Goal: Task Accomplishment & Management: Use online tool/utility

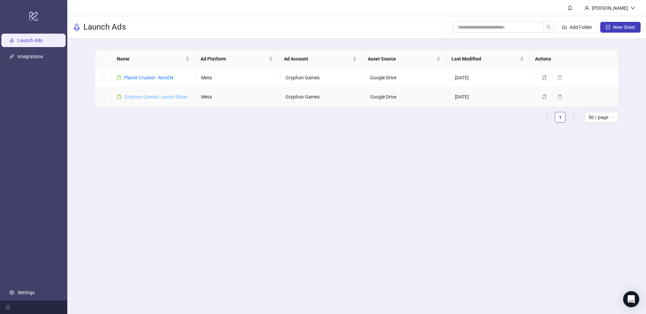
click at [146, 96] on link "Gryphon Games Launch Sheet" at bounding box center [156, 96] width 64 height 5
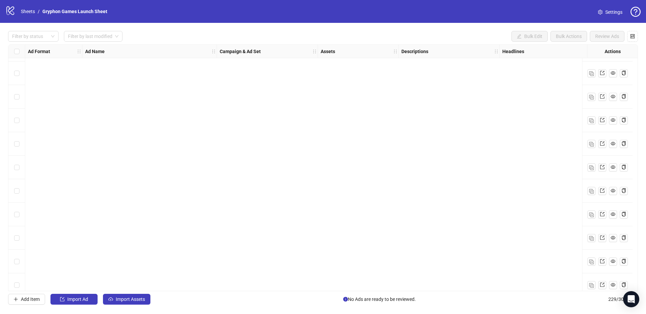
scroll to position [5164, 0]
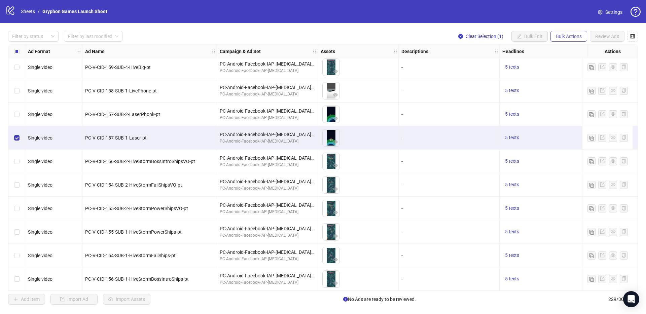
click at [579, 36] on span "Bulk Actions" at bounding box center [569, 36] width 26 height 5
click at [590, 73] on span "Duplicate with assets" at bounding box center [578, 71] width 46 height 7
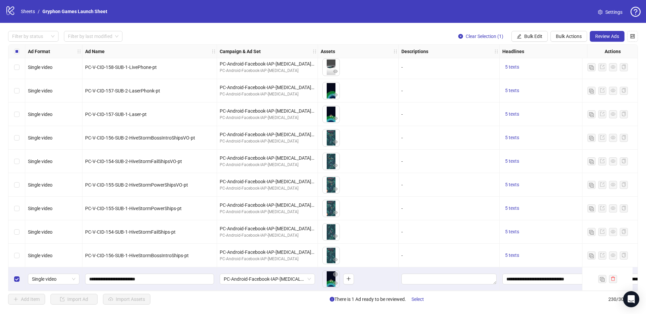
scroll to position [5058, 0]
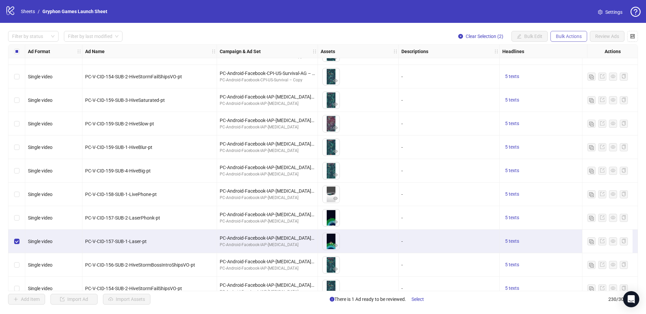
click at [577, 37] on span "Bulk Actions" at bounding box center [569, 36] width 26 height 5
click at [581, 70] on span "Duplicate with assets" at bounding box center [578, 71] width 46 height 7
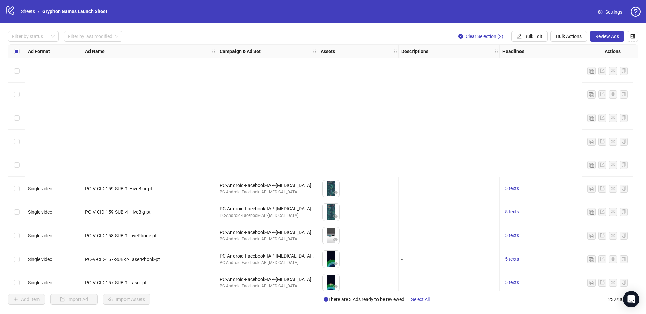
scroll to position [5235, 0]
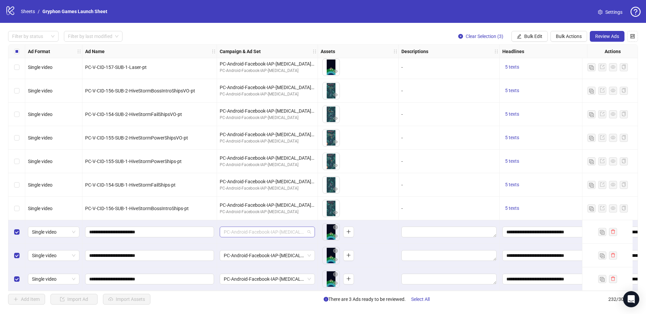
click at [304, 230] on span "PC-Android-Facebook-IAP-[MEDICAL_DATA]-AG" at bounding box center [267, 232] width 87 height 10
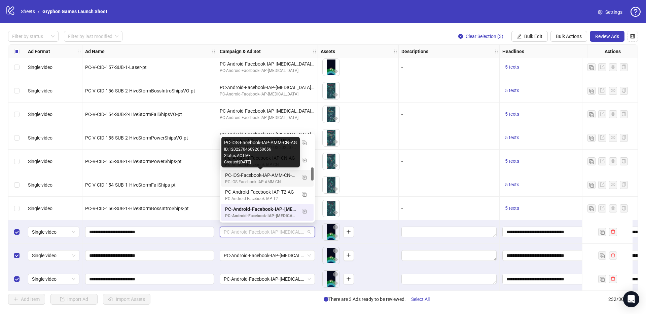
click at [267, 177] on div "PC-iOS-Facebook-IAP-AMM-CN-AG" at bounding box center [260, 175] width 71 height 7
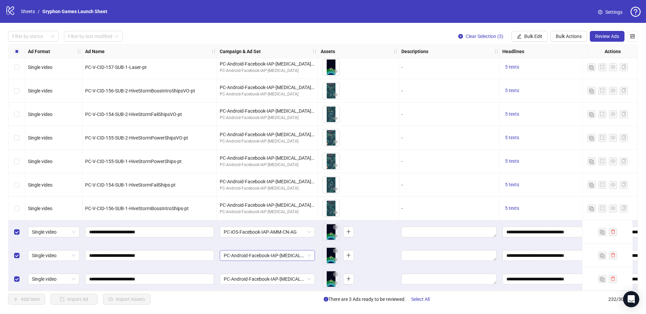
click at [281, 254] on span "PC-Android-Facebook-IAP-[MEDICAL_DATA]-AG" at bounding box center [267, 256] width 87 height 10
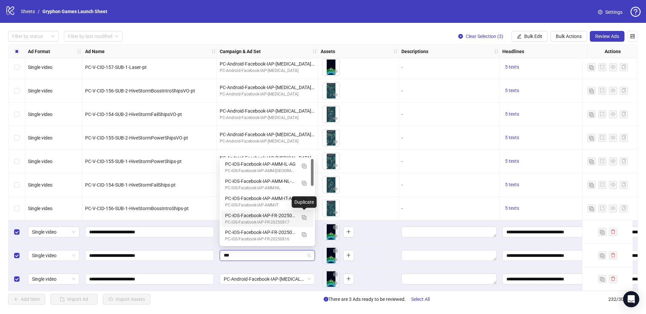
scroll to position [188, 0]
drag, startPoint x: 219, startPoint y: 249, endPoint x: 165, endPoint y: 249, distance: 54.2
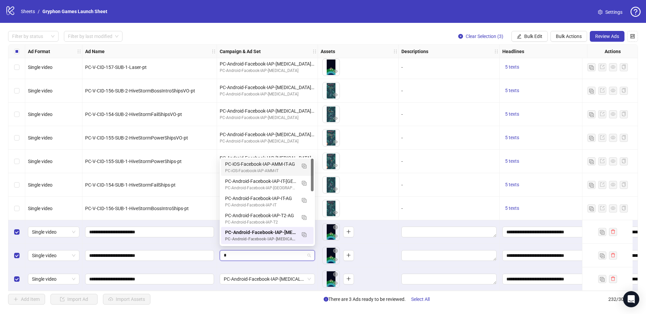
type input "**"
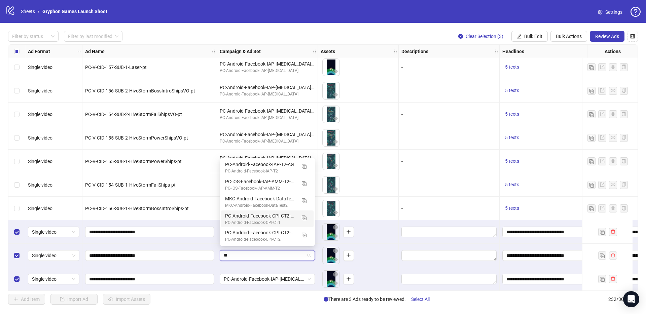
click at [275, 218] on div "PC-Android-Facebook-CPI-CT2-AG2" at bounding box center [260, 215] width 71 height 7
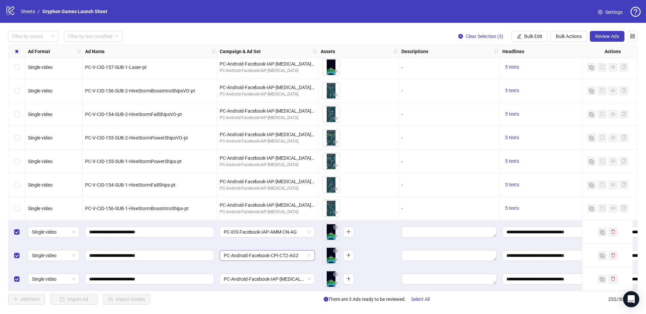
click at [293, 255] on span "PC-Android-Facebook-CPI-CT2-AG2" at bounding box center [267, 256] width 87 height 10
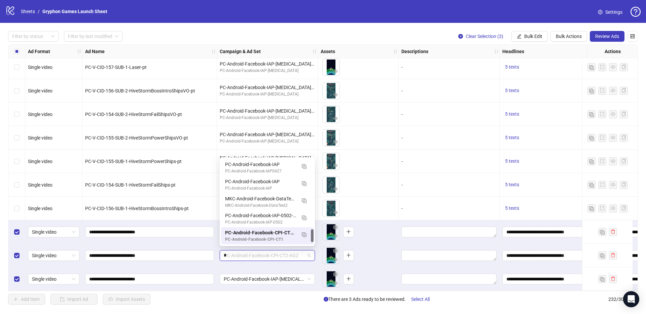
scroll to position [188, 0]
type input "**"
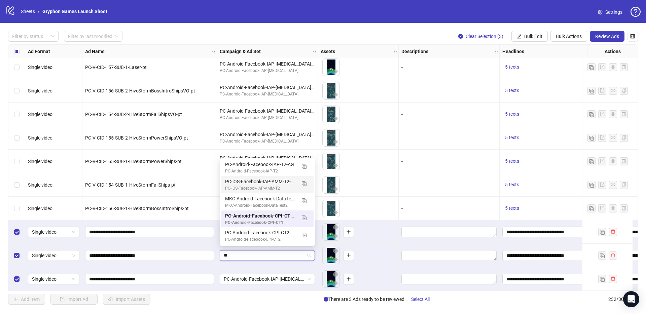
click at [278, 183] on div "PC-iOS-Facebook-IAP-AMM-T2-AG" at bounding box center [260, 181] width 71 height 7
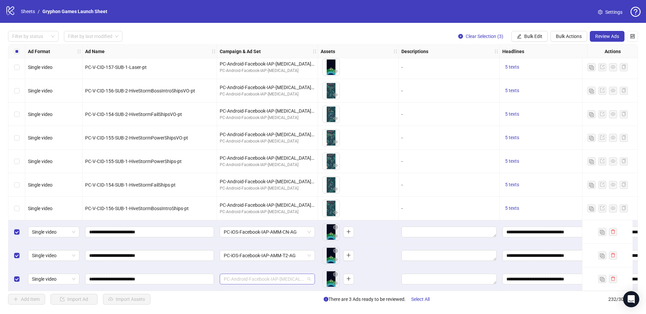
click at [273, 277] on span "PC-Android-Facebook-IAP-[MEDICAL_DATA]-AG" at bounding box center [267, 279] width 87 height 10
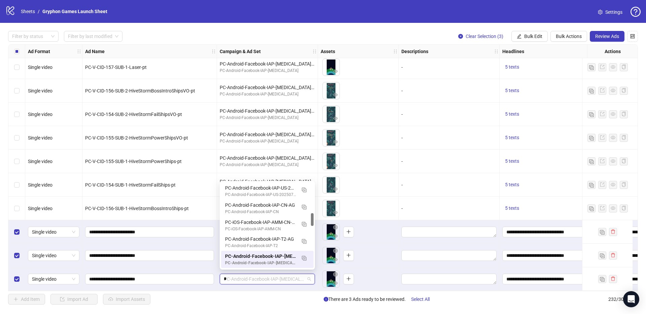
type input "**"
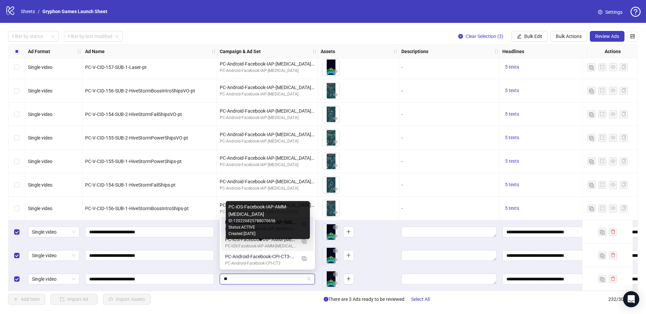
click at [264, 247] on div "PC-iOS-Facebook-IAP-AMM-[MEDICAL_DATA]" at bounding box center [260, 246] width 71 height 6
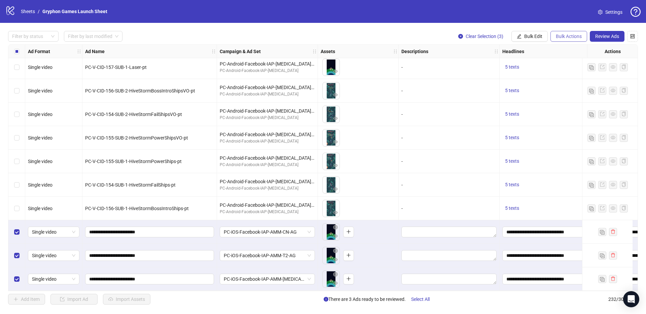
click at [576, 38] on span "Bulk Actions" at bounding box center [569, 36] width 26 height 5
click at [590, 71] on span "Duplicate with assets" at bounding box center [578, 71] width 46 height 7
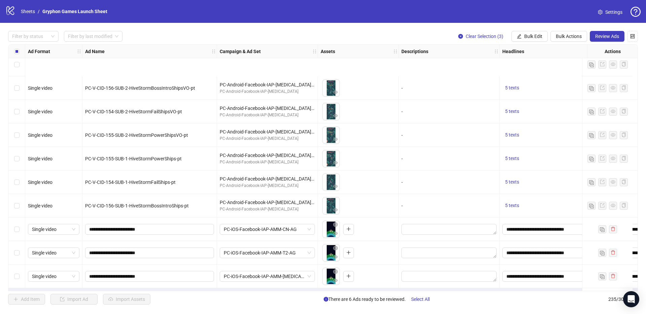
scroll to position [5306, 0]
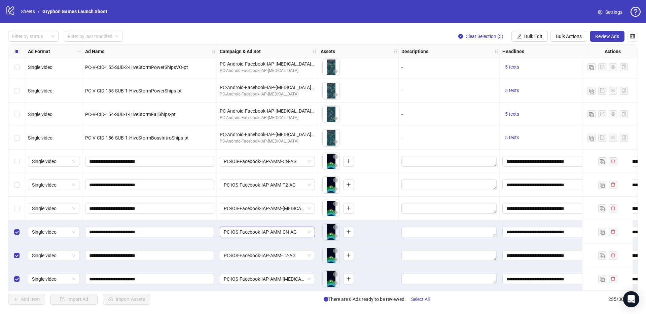
click at [275, 230] on span "PC-iOS-Facebook-IAP-AMM-CN-AG" at bounding box center [267, 232] width 87 height 10
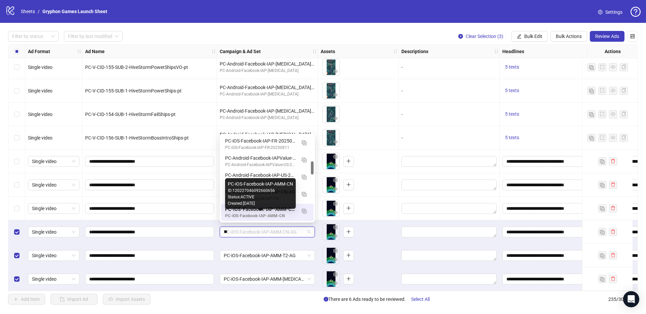
type input "***"
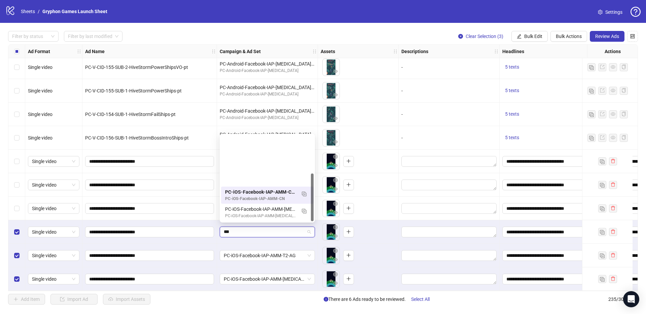
scroll to position [68, 0]
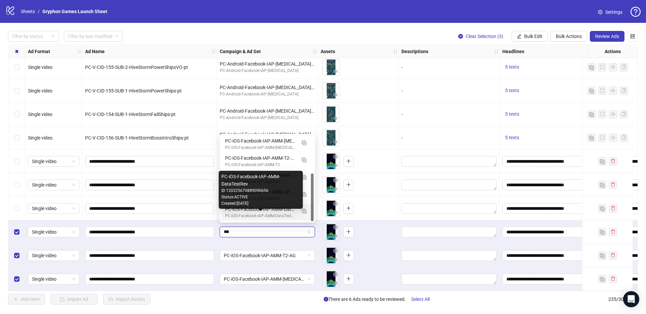
click at [281, 213] on div "PC-iOS-Facebook-IAP-AMM-DataTestRev" at bounding box center [260, 216] width 71 height 6
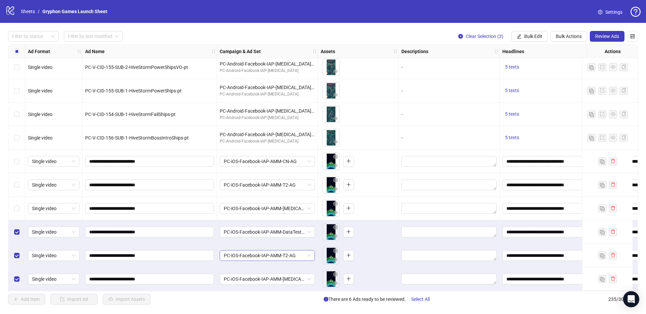
click at [286, 255] on span "PC-iOS-Facebook-IAP-AMM-T2-AG" at bounding box center [267, 256] width 87 height 10
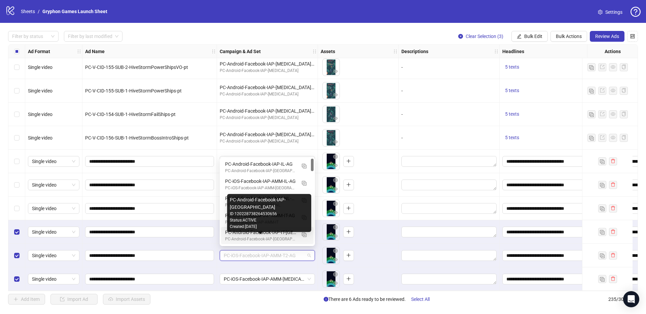
scroll to position [133, 0]
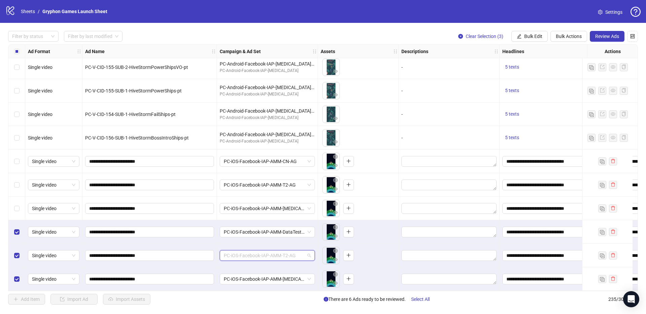
click at [272, 254] on span "PC-iOS-Facebook-IAP-AMM-T2-AG" at bounding box center [267, 256] width 87 height 10
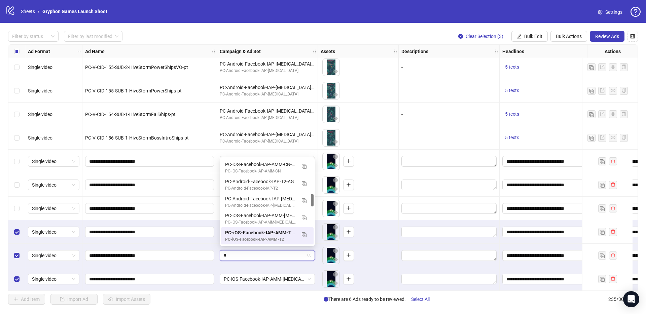
type input "**"
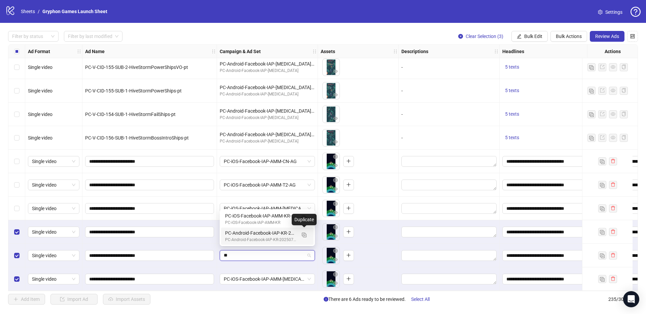
click at [279, 236] on div "PC-Android-Facebook-IAP-KR-20250718-AG" at bounding box center [260, 233] width 71 height 7
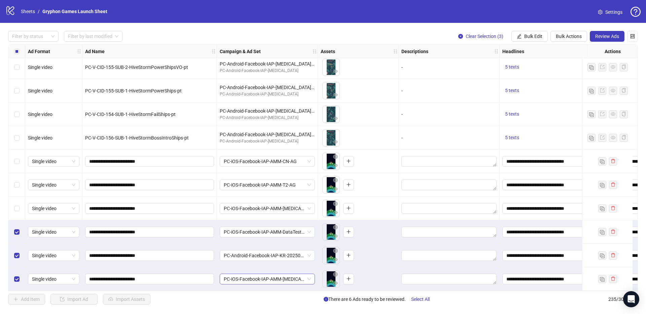
click at [282, 278] on span "PC-iOS-Facebook-IAP-AMM-[MEDICAL_DATA]-AG" at bounding box center [267, 279] width 87 height 10
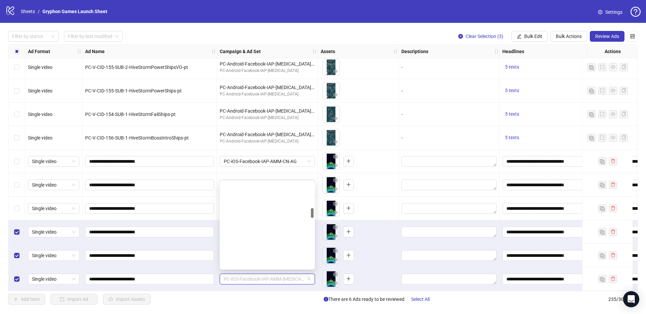
scroll to position [223, 0]
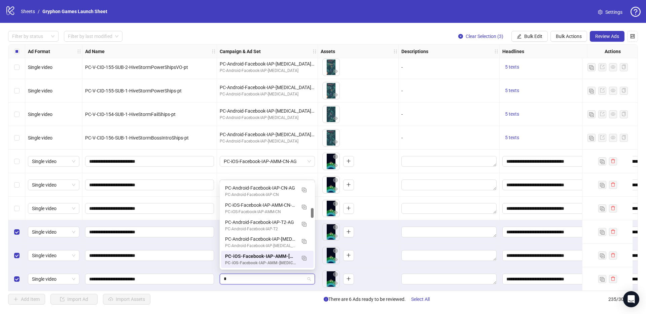
type input "**"
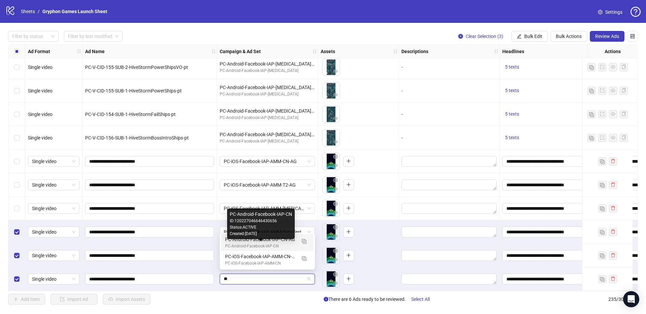
click at [274, 243] on div "PC-Android-Facebook-IAP-CN-AG" at bounding box center [260, 239] width 71 height 7
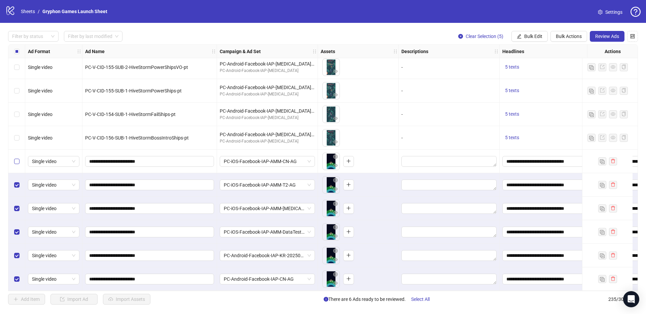
click at [14, 158] on label "Select row 230" at bounding box center [16, 161] width 5 height 7
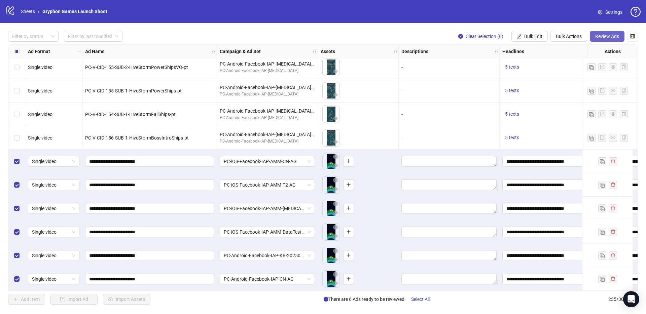
click at [605, 34] on span "Review Ads" at bounding box center [607, 36] width 24 height 5
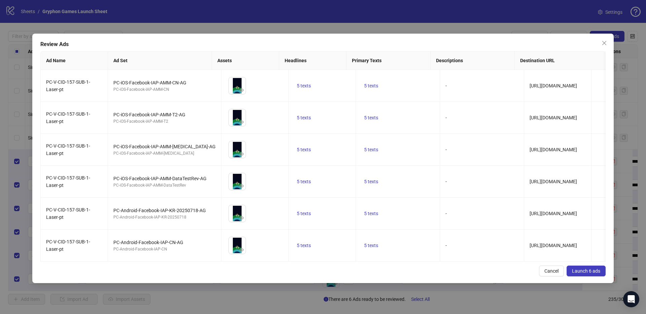
click at [594, 271] on div "Review Ads Ad Name Ad Set Assets Headlines Primary Texts Descriptions Destinati…" at bounding box center [323, 159] width 582 height 250
click at [598, 274] on span "Launch 6 ads" at bounding box center [586, 271] width 28 height 5
